Goal: Task Accomplishment & Management: Use online tool/utility

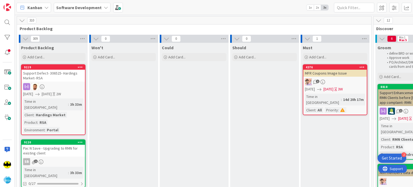
scroll to position [0, 341]
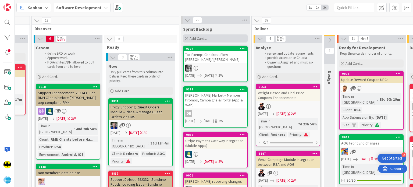
click at [186, 39] on icon at bounding box center [186, 38] width 3 height 3
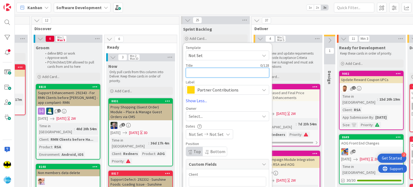
paste textarea "Implement Updated BOGO Logic for [PERSON_NAME]"
type textarea "Implement Updated BOGO Logic for [PERSON_NAME]"
type textarea "x"
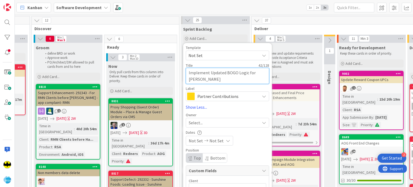
type textarea "Implement Updated BOGO Logic for [PERSON_NAME]"
click at [207, 96] on span "Partner Contributions" at bounding box center [227, 96] width 60 height 8
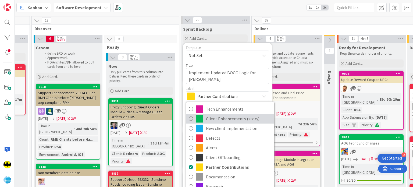
click at [215, 122] on span "Client Enhancements (story)" at bounding box center [239, 118] width 66 height 8
type textarea "x"
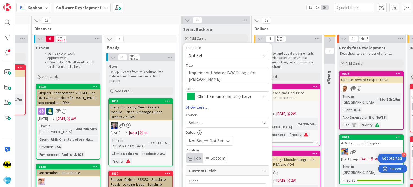
click at [206, 124] on div "Select..." at bounding box center [224, 122] width 71 height 6
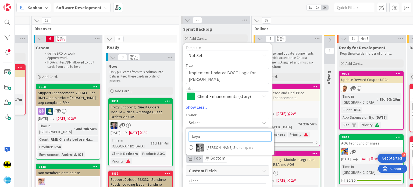
click at [213, 133] on input "keyu" at bounding box center [230, 136] width 83 height 10
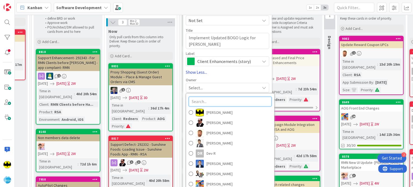
scroll to position [35, 341]
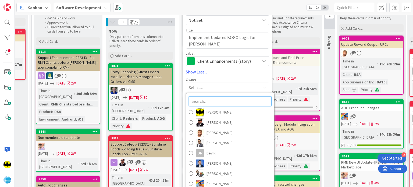
click at [206, 101] on input "text" at bounding box center [230, 101] width 83 height 10
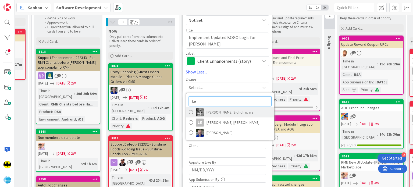
type input "ke"
click at [207, 115] on span "[PERSON_NAME] Sidhdhapara" at bounding box center [229, 112] width 47 height 8
type textarea "x"
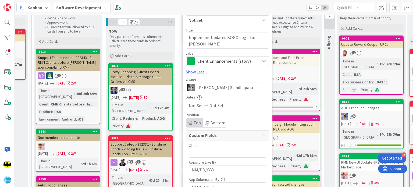
click at [205, 91] on div "[PERSON_NAME] Sidhdhapara" at bounding box center [227, 87] width 83 height 10
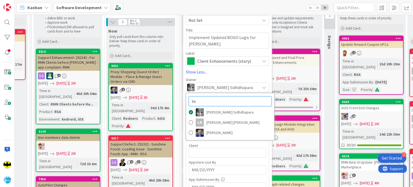
click at [209, 102] on input "ke" at bounding box center [230, 101] width 83 height 10
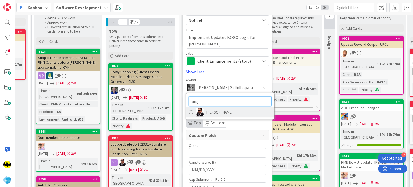
type input "ang"
click at [209, 109] on span "[PERSON_NAME]" at bounding box center [219, 112] width 26 height 8
type textarea "x"
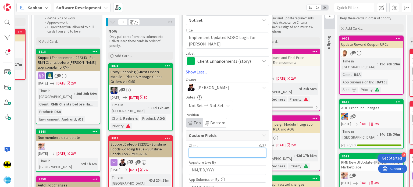
click at [212, 150] on input "text" at bounding box center [227, 153] width 77 height 10
type input "Hardings"
type textarea "x"
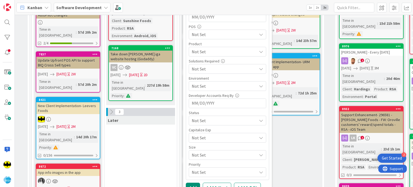
scroll to position [227, 341]
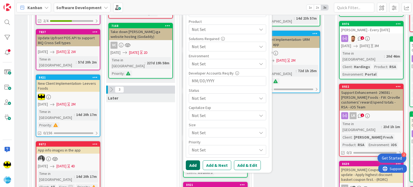
type input "Hardings"
click at [194, 161] on button "Add" at bounding box center [193, 165] width 14 height 10
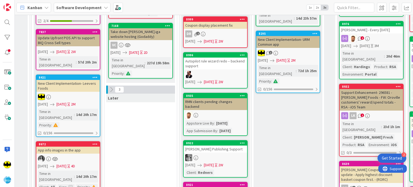
scroll to position [0, 341]
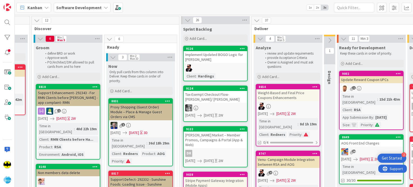
click at [226, 58] on div "Implement Updated BOGO Logic for [PERSON_NAME]" at bounding box center [214, 57] width 63 height 12
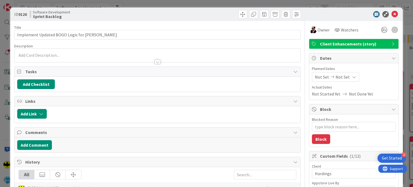
click at [161, 57] on div at bounding box center [157, 59] width 285 height 6
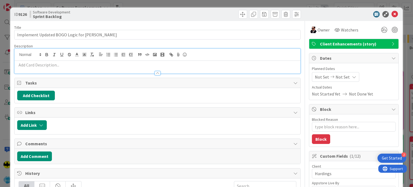
click at [160, 67] on p at bounding box center [157, 65] width 280 height 6
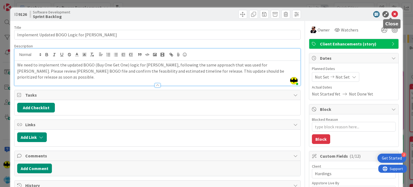
click at [391, 13] on icon at bounding box center [394, 14] width 6 height 6
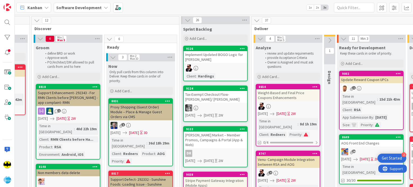
click at [213, 61] on div "Implement Updated BOGO Logic for [PERSON_NAME]" at bounding box center [214, 57] width 63 height 12
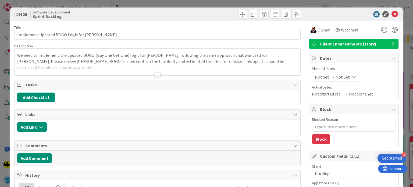
type textarea "x"
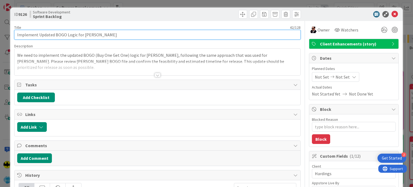
click at [111, 32] on input "Implement Updated BOGO Logic for [PERSON_NAME]" at bounding box center [157, 35] width 286 height 10
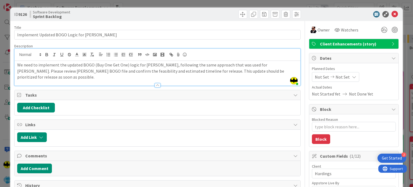
click at [235, 55] on div "[PERSON_NAME] just joined We need to implement the updated BOGO (Buy One Get On…" at bounding box center [157, 67] width 285 height 37
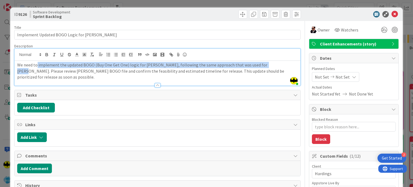
drag, startPoint x: 262, startPoint y: 63, endPoint x: 37, endPoint y: 66, distance: 225.1
click at [37, 66] on p "We need to implement the updated BOGO (Buy One Get One) logic for [PERSON_NAME]…" at bounding box center [157, 71] width 280 height 18
copy p "implement the updated BOGO (Buy One Get One) logic for [PERSON_NAME], following…"
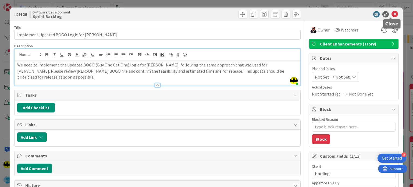
click at [391, 15] on icon at bounding box center [394, 14] width 6 height 6
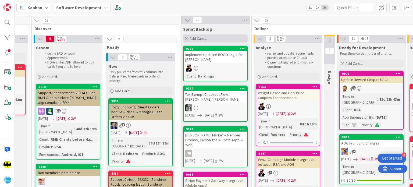
click at [185, 40] on div "Add Card..." at bounding box center [215, 38] width 64 height 8
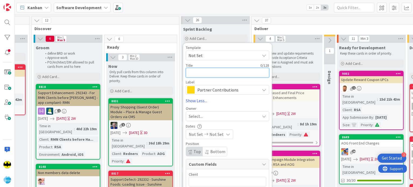
click at [204, 70] on textarea at bounding box center [227, 73] width 83 height 10
paste textarea "Integration API - Pyxis direct order injection"
type textarea "Integration API - Pyxis direct order injection"
type textarea "x"
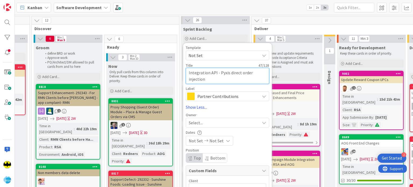
type textarea "Integration API - Pyxis direct order injection"
type textarea "x"
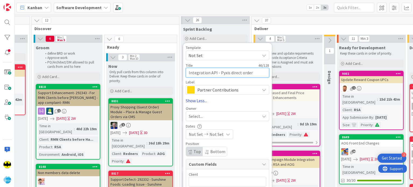
type textarea "Integration API - Pyxis direct order injection"
click at [229, 115] on div "Select..." at bounding box center [224, 116] width 71 height 6
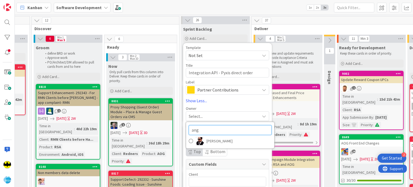
click at [216, 127] on input "ang" at bounding box center [230, 130] width 83 height 10
type input "Sub"
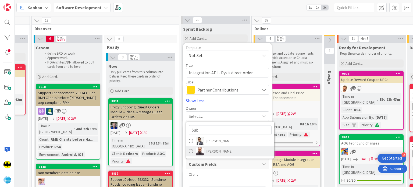
click at [216, 149] on span "[PERSON_NAME]" at bounding box center [219, 151] width 26 height 8
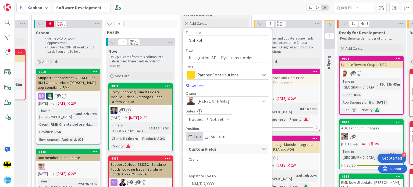
scroll to position [16, 341]
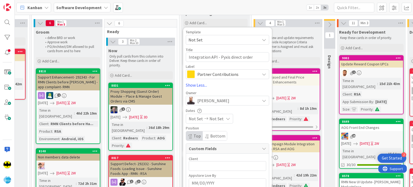
click at [220, 71] on span "Partner Contributions" at bounding box center [227, 74] width 60 height 8
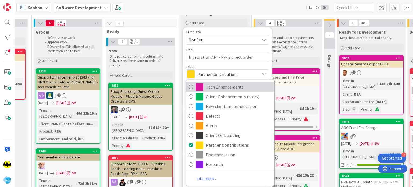
click at [225, 91] on span "Tech Enhancements" at bounding box center [239, 87] width 66 height 8
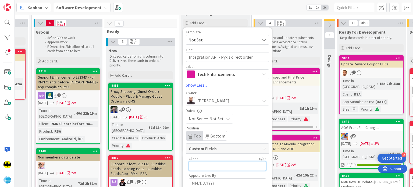
click at [218, 168] on input "text" at bounding box center [227, 166] width 77 height 10
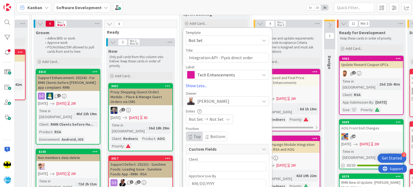
type textarea "x"
click at [203, 163] on input "text" at bounding box center [227, 166] width 77 height 10
type input "Goods Market"
type textarea "x"
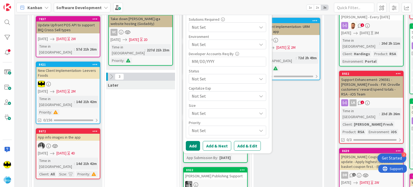
scroll to position [240, 341]
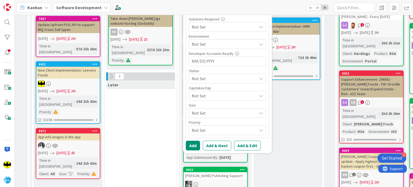
type input "Goods Market"
click at [192, 145] on button "Add" at bounding box center [193, 145] width 14 height 10
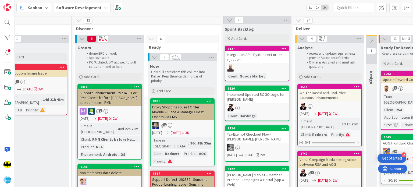
scroll to position [0, 212]
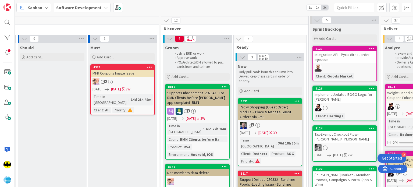
click at [344, 62] on div "Integration API - Pyxis direct order injection" at bounding box center [344, 57] width 63 height 12
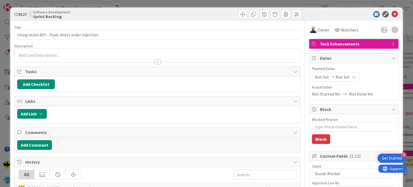
type textarea "x"
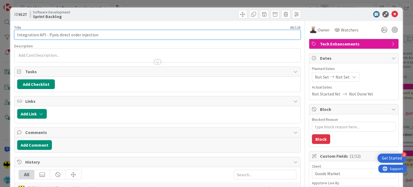
click at [116, 36] on input "Integration API - Pyxis direct order injection" at bounding box center [157, 35] width 286 height 10
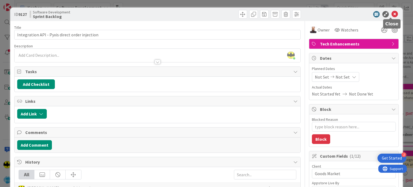
click at [391, 12] on icon at bounding box center [394, 14] width 6 height 6
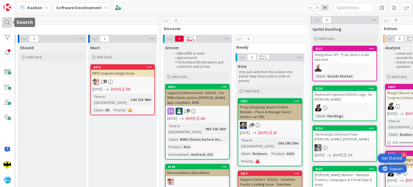
click at [8, 21] on div at bounding box center [7, 22] width 11 height 11
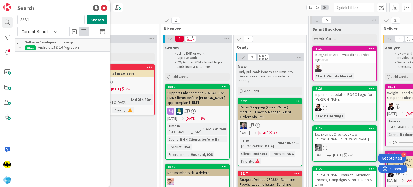
click at [45, 17] on input "8651" at bounding box center [50, 20] width 67 height 10
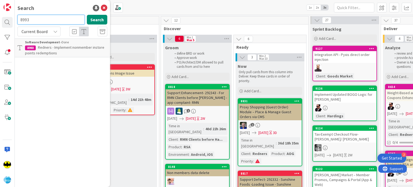
click at [53, 20] on input "8993" at bounding box center [50, 20] width 67 height 10
click at [60, 19] on input "8402" at bounding box center [50, 20] width 67 height 10
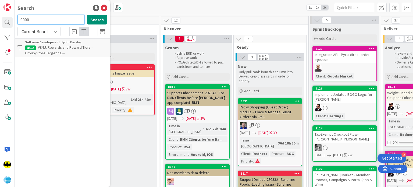
type input "9000"
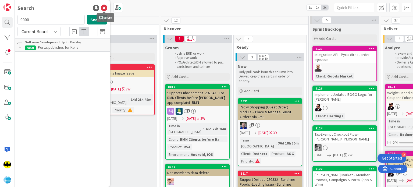
click at [103, 8] on icon at bounding box center [104, 8] width 6 height 6
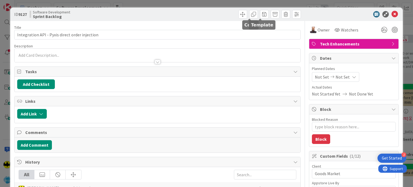
type textarea "x"
click at [392, 14] on icon at bounding box center [394, 14] width 6 height 6
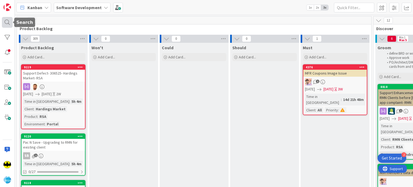
click at [5, 22] on div at bounding box center [7, 22] width 11 height 11
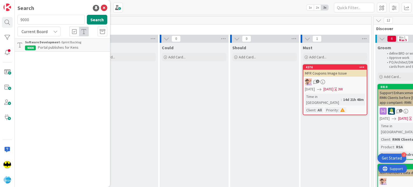
click at [34, 21] on input "9000" at bounding box center [50, 20] width 67 height 10
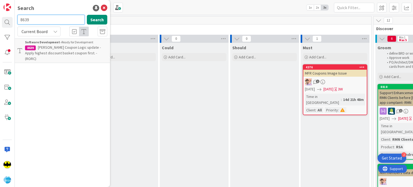
click at [55, 20] on input "8639" at bounding box center [50, 20] width 67 height 10
type input "8832"
click at [56, 49] on span "Support Defect- 293660 - Holiday Market - Holiday - RMN banner error - RSA" at bounding box center [64, 50] width 79 height 10
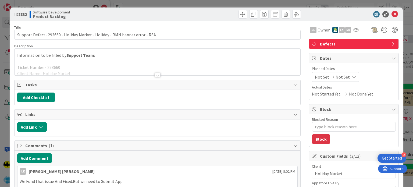
type textarea "x"
click at [155, 74] on div at bounding box center [157, 75] width 6 height 4
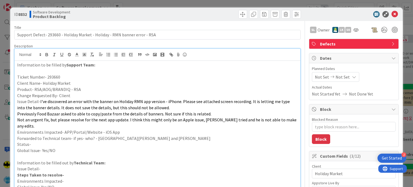
drag, startPoint x: 84, startPoint y: 101, endPoint x: 164, endPoint y: 108, distance: 79.6
click at [164, 108] on p "Issue Detail- I've discovered an error with the banner on Holiday RMN app versi…" at bounding box center [157, 104] width 280 height 12
click at [222, 111] on p "Previously Food Bazaar asked to able to copy/paste from the details of banners.…" at bounding box center [157, 114] width 280 height 6
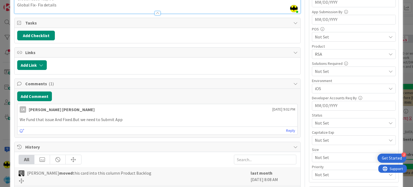
scroll to position [206, 0]
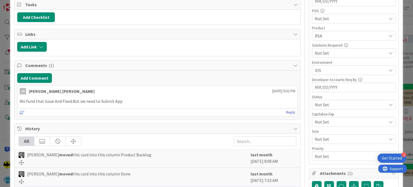
click at [86, 98] on p "We Fund that issue And Fixed.But we need to Submit App" at bounding box center [157, 101] width 275 height 6
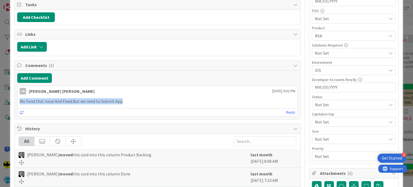
click at [86, 98] on p "We Fund that issue And Fixed.But we need to Submit App" at bounding box center [157, 101] width 275 height 6
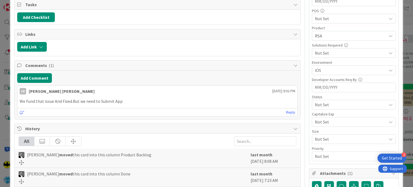
click at [55, 98] on p "We Fund that issue And Fixed.But we need to Submit App" at bounding box center [157, 101] width 275 height 6
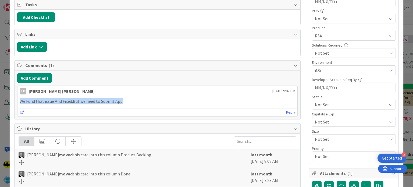
click at [55, 98] on p "We Fund that issue And Fixed.But we need to Submit App" at bounding box center [157, 101] width 275 height 6
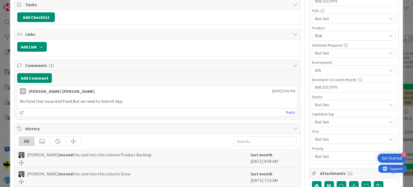
click at [34, 98] on p "We Fund that issue And Fixed.But we need to Submit App" at bounding box center [157, 101] width 275 height 6
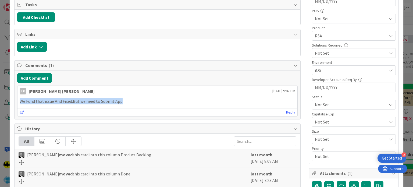
click at [34, 98] on p "We Fund that issue And Fixed.But we need to Submit App" at bounding box center [157, 101] width 275 height 6
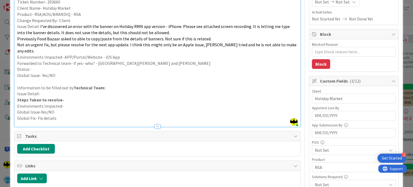
scroll to position [42, 0]
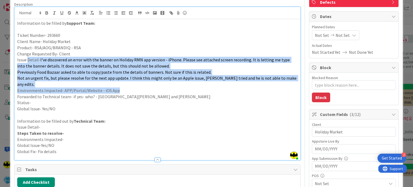
drag, startPoint x: 157, startPoint y: 87, endPoint x: 28, endPoint y: 60, distance: 131.6
click at [28, 60] on div "Information to be filled by Support Team: Ticket Number- 293660 Client Name- Ho…" at bounding box center [157, 89] width 285 height 141
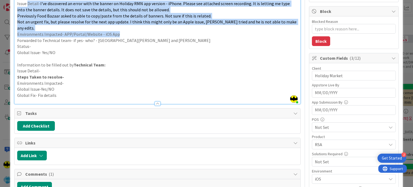
scroll to position [0, 0]
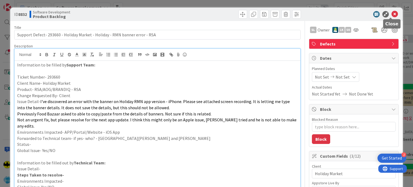
click at [391, 13] on icon at bounding box center [394, 14] width 6 height 6
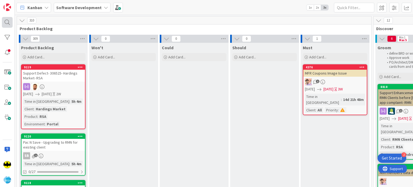
drag, startPoint x: 9, startPoint y: 16, endPoint x: 9, endPoint y: 22, distance: 5.7
click at [9, 22] on div at bounding box center [7, 93] width 15 height 187
click at [9, 22] on div at bounding box center [7, 22] width 11 height 11
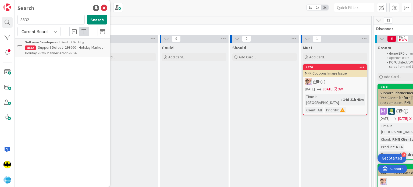
click at [46, 17] on input "8832" at bounding box center [50, 20] width 67 height 10
type input "Revamp mfr"
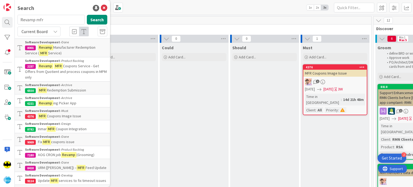
click at [63, 49] on span "Manufacturer Redemption Service (" at bounding box center [60, 50] width 70 height 10
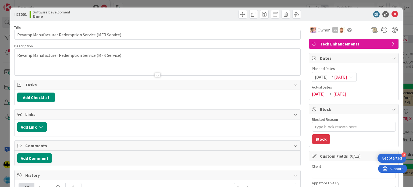
type textarea "x"
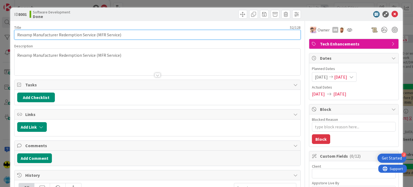
click at [127, 32] on input "Revamp Manufacturer Redemption Service (MFR Service)" at bounding box center [157, 35] width 286 height 10
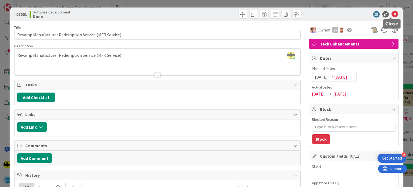
click at [391, 14] on icon at bounding box center [394, 14] width 6 height 6
